Goal: Check status: Check status

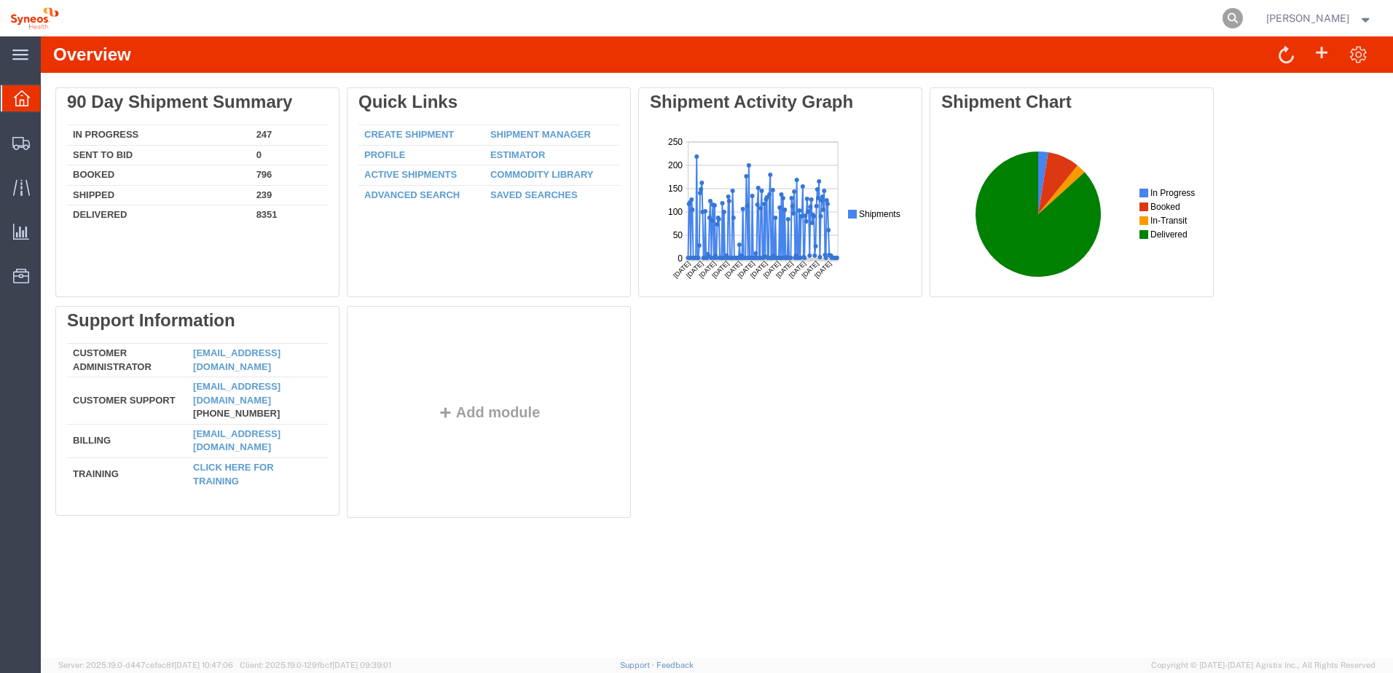
click at [1243, 16] on icon at bounding box center [1233, 18] width 20 height 20
click at [1073, 23] on input "search" at bounding box center [1001, 18] width 443 height 35
paste input "56854274"
type input "56854274"
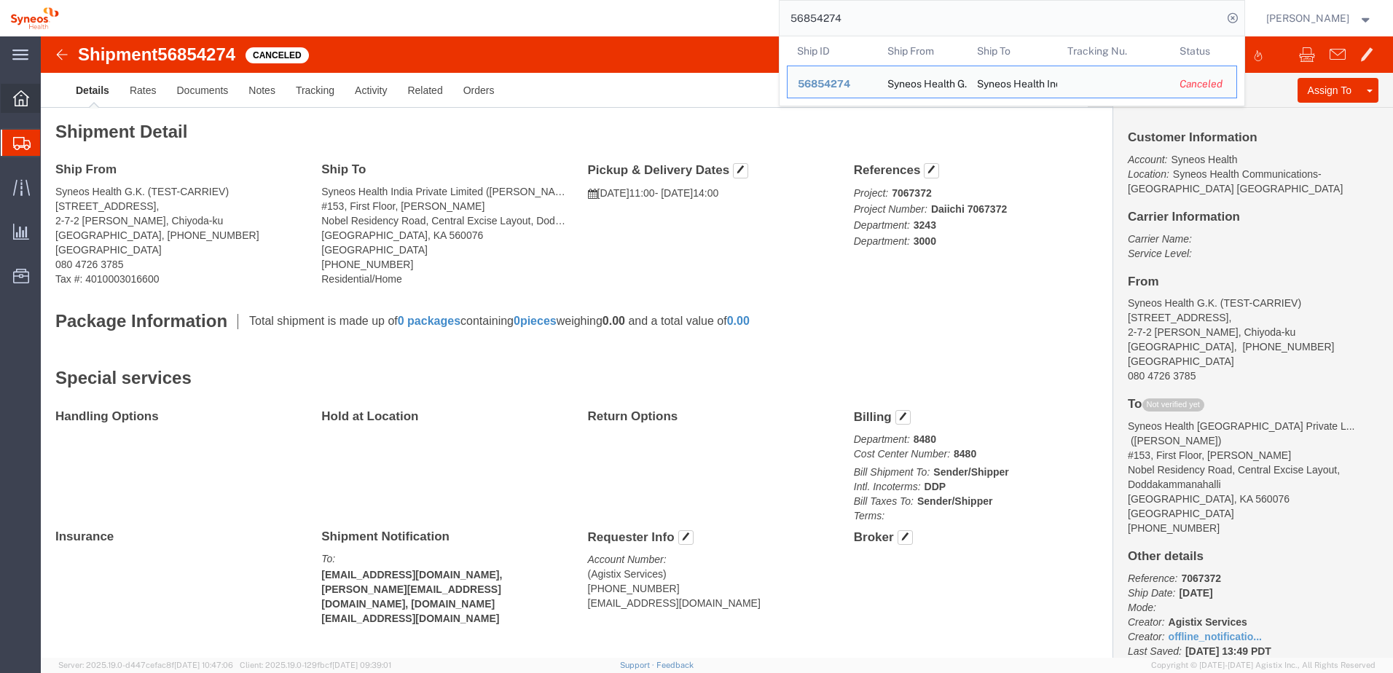
click at [20, 97] on icon at bounding box center [21, 98] width 16 height 16
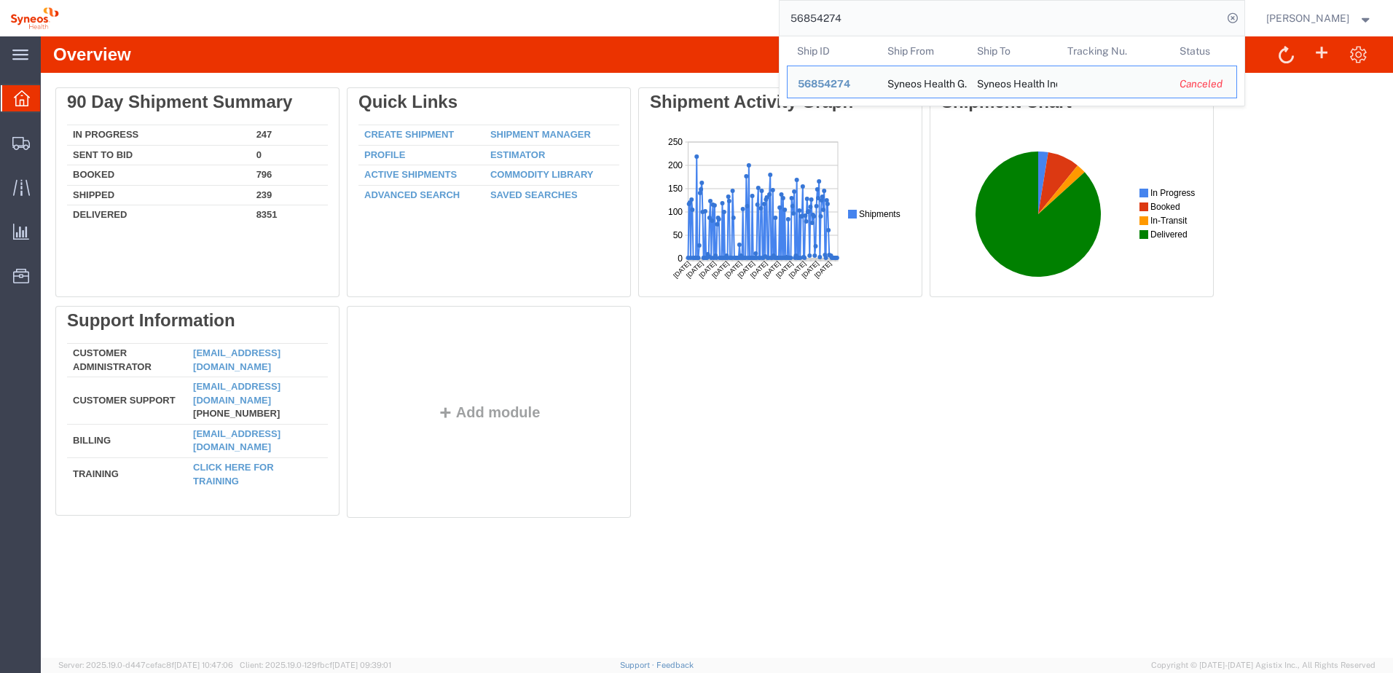
click at [858, 18] on input "56854274" at bounding box center [1001, 18] width 443 height 35
drag, startPoint x: 864, startPoint y: 18, endPoint x: 789, endPoint y: 15, distance: 74.4
click at [789, 15] on div "56854274 Ship ID Ship From Ship To Tracking Nu. Status Ship ID 56854274 Ship Fr…" at bounding box center [657, 18] width 1176 height 36
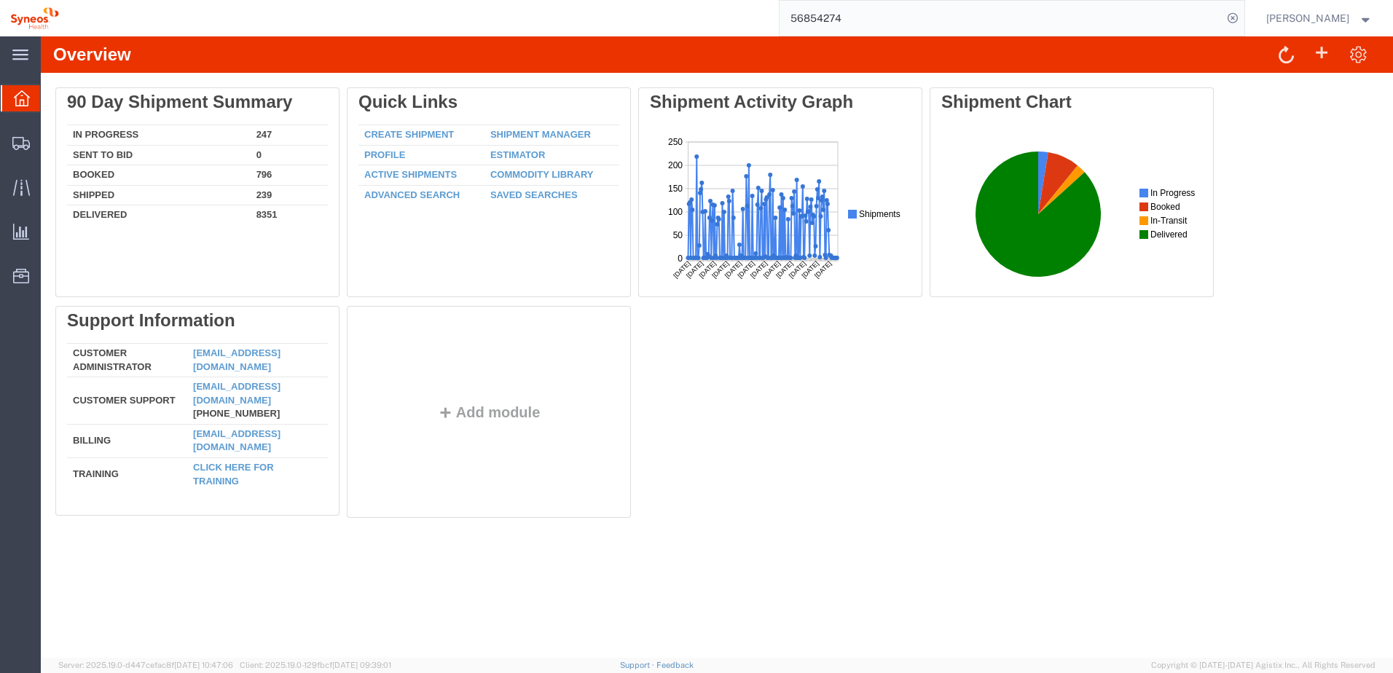
paste input "search"
click at [842, 23] on input "search" at bounding box center [1001, 18] width 443 height 35
paste input "search"
click at [912, 11] on input "search" at bounding box center [1001, 18] width 443 height 35
paste input "56854274"
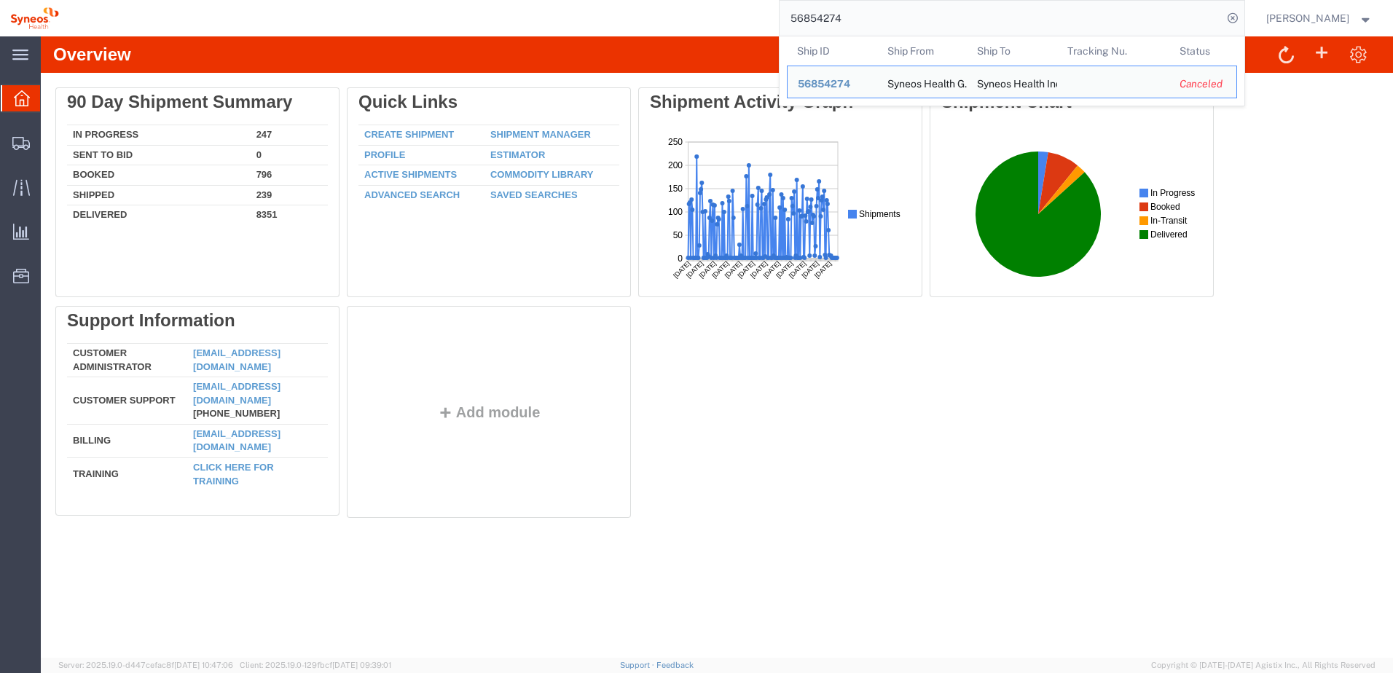
type input "56854274"
click at [603, 18] on div "56854274 Ship ID Ship From Ship To Tracking Nu. Status Ship ID 56854274 Ship Fr…" at bounding box center [657, 18] width 1176 height 36
click at [877, 16] on input "56854274" at bounding box center [1001, 18] width 443 height 35
